Goal: Information Seeking & Learning: Learn about a topic

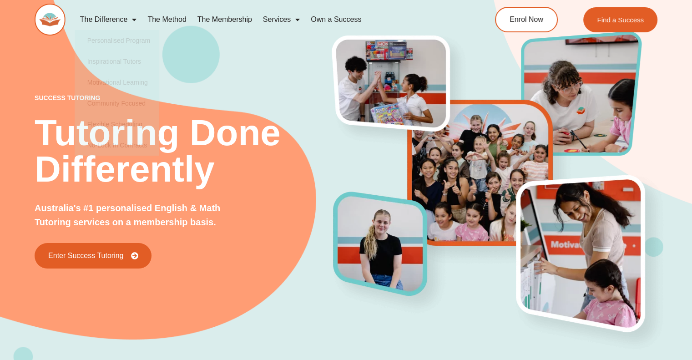
click at [167, 21] on link "The Method" at bounding box center [167, 19] width 50 height 21
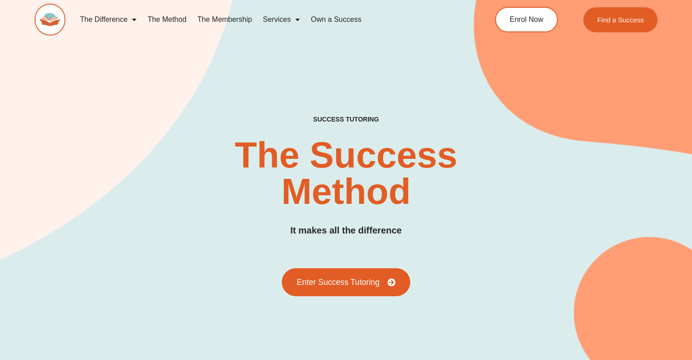
click at [348, 284] on span "Enter Success Tutoring" at bounding box center [338, 282] width 83 height 8
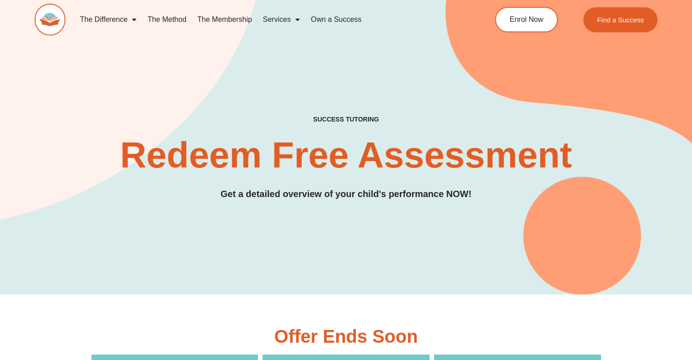
click at [229, 19] on link "The Membership" at bounding box center [225, 19] width 66 height 21
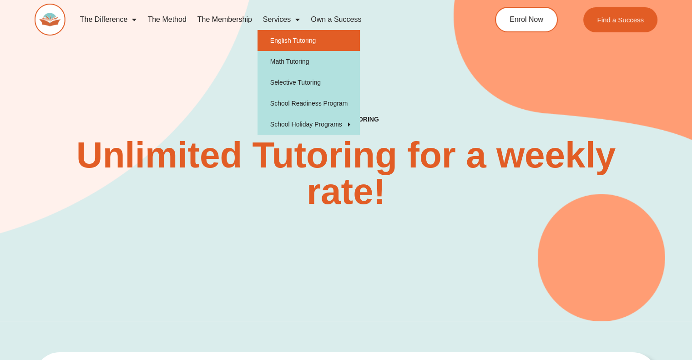
click at [294, 40] on link "English Tutoring" at bounding box center [308, 40] width 102 height 21
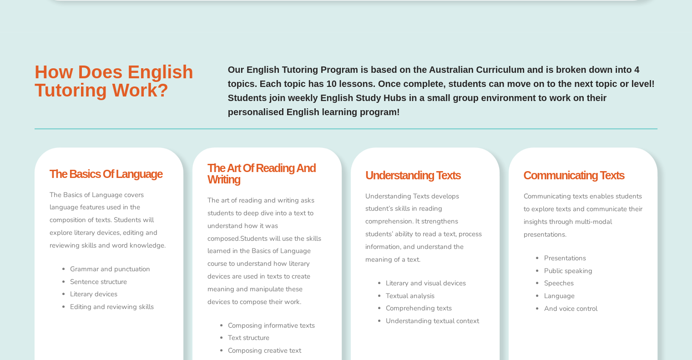
scroll to position [439, 0]
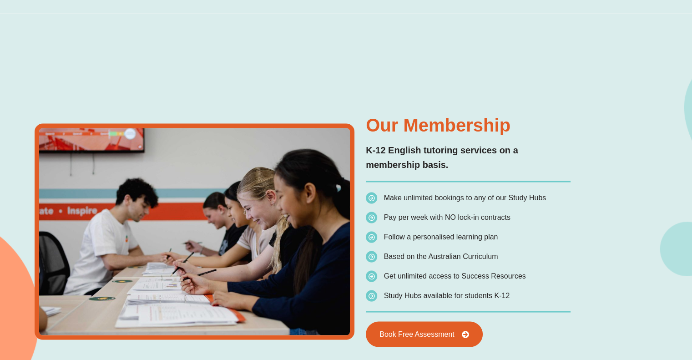
scroll to position [0, 0]
type input "*"
